Goal: Information Seeking & Learning: Learn about a topic

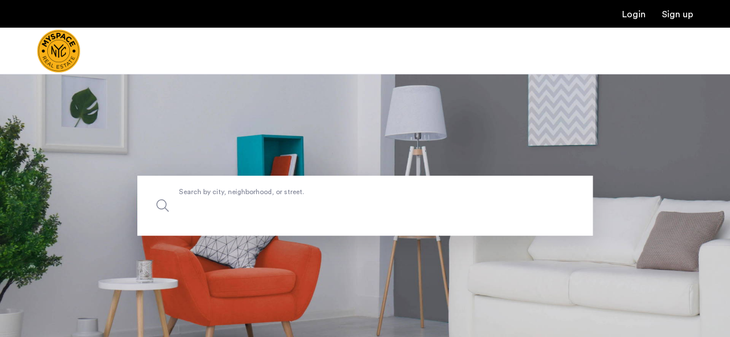
click at [341, 191] on label "Search by city, neighborhood, or street." at bounding box center [364, 206] width 455 height 60
click at [341, 191] on input "Search by city, neighborhood, or street." at bounding box center [364, 206] width 455 height 60
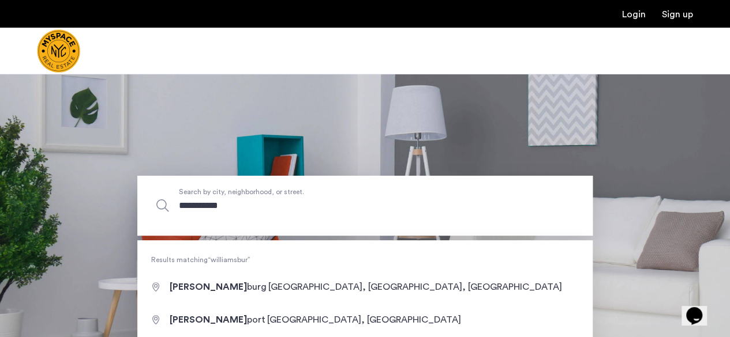
type input "**********"
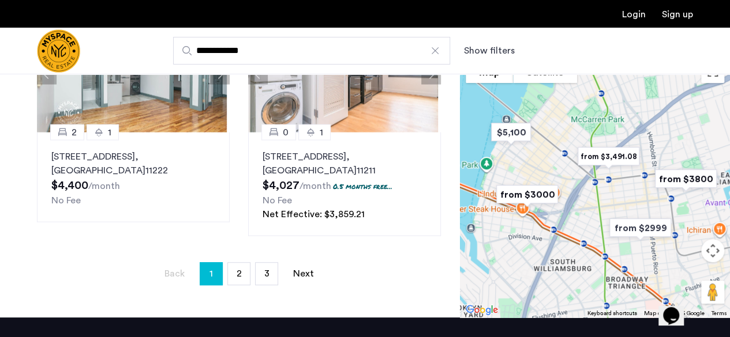
scroll to position [291, 0]
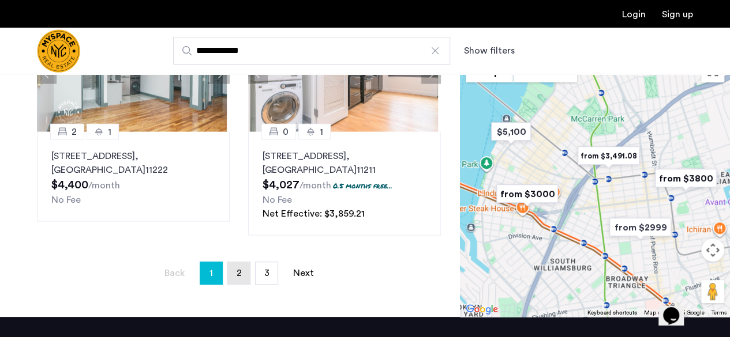
click at [238, 267] on link "page 2" at bounding box center [239, 273] width 22 height 22
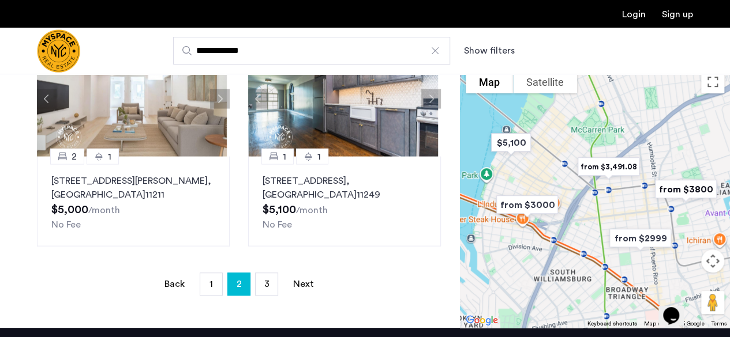
scroll to position [280, 0]
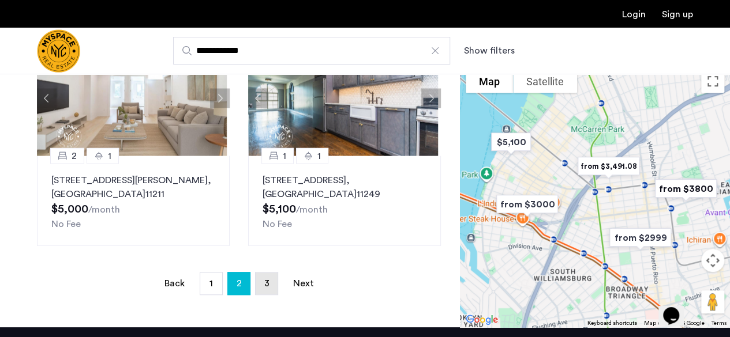
click at [260, 281] on link "page 3" at bounding box center [267, 284] width 22 height 22
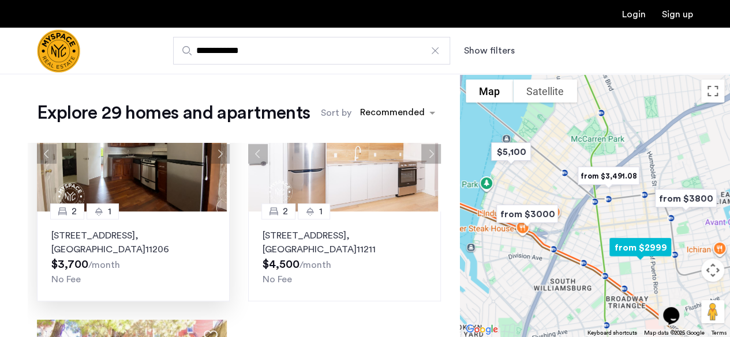
click at [188, 245] on p "194 Humboldt St, Unit 2R, Brooklyn , NY 11206" at bounding box center [133, 243] width 164 height 28
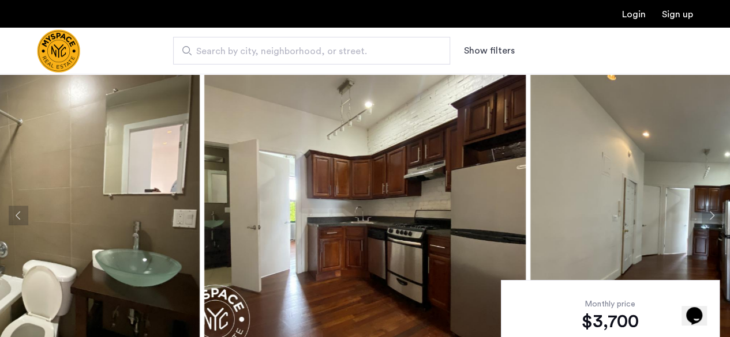
scroll to position [32, 0]
